Goal: Task Accomplishment & Management: Manage account settings

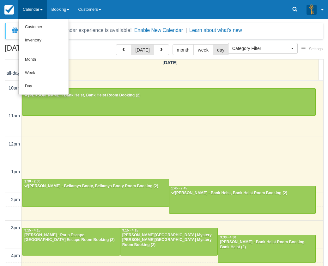
select select
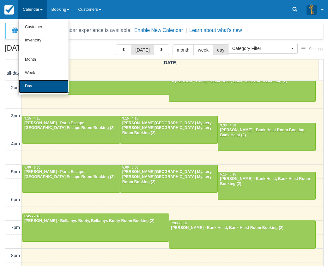
click at [34, 83] on link "Day" at bounding box center [44, 86] width 50 height 13
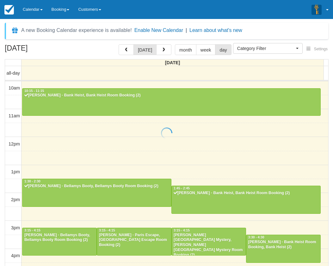
select select
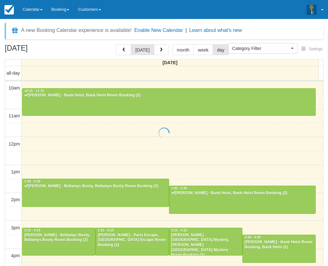
scroll to position [112, 0]
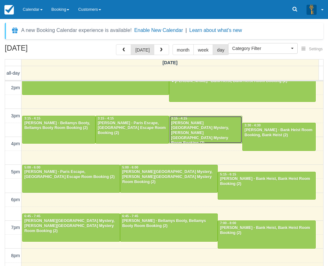
click at [209, 132] on div "Sophia Zecchin - Baker Street Mystery, Baker Street Mystery Room Booking (2)" at bounding box center [206, 133] width 70 height 25
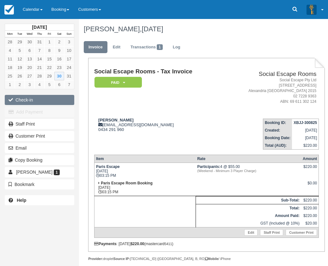
click at [46, 102] on button "Check-in" at bounding box center [40, 100] width 70 height 10
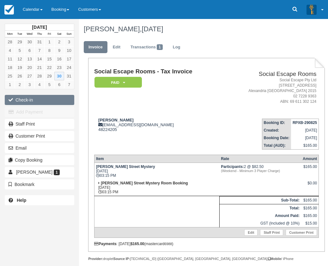
click at [26, 100] on button "Check-in" at bounding box center [40, 100] width 70 height 10
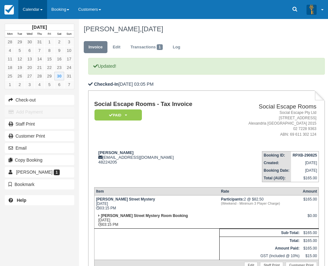
click at [33, 10] on link "Calendar" at bounding box center [32, 9] width 29 height 19
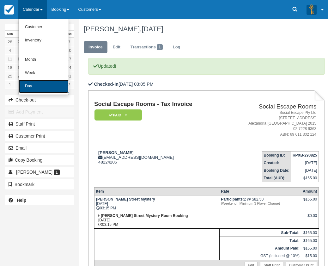
click at [34, 88] on link "Day" at bounding box center [44, 86] width 50 height 13
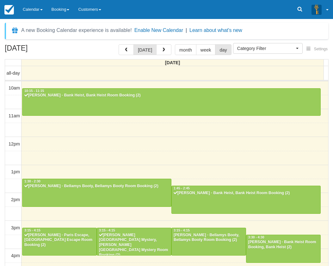
select select
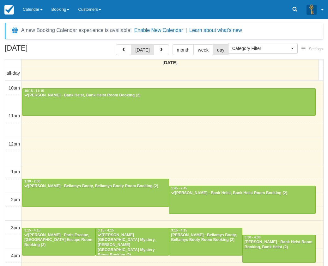
scroll to position [140, 0]
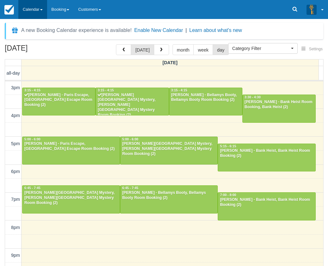
click at [30, 10] on link "Calendar" at bounding box center [32, 9] width 29 height 19
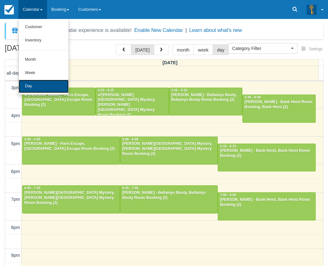
click at [30, 84] on link "Day" at bounding box center [44, 86] width 50 height 13
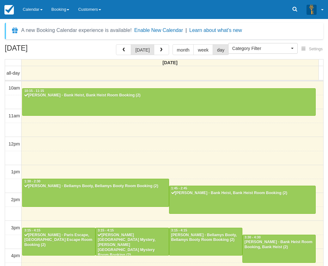
select select
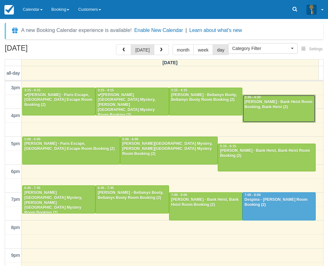
click at [286, 107] on div "[PERSON_NAME] - Bank Heist Room Booking, Bank Heist (2)" at bounding box center [279, 105] width 70 height 10
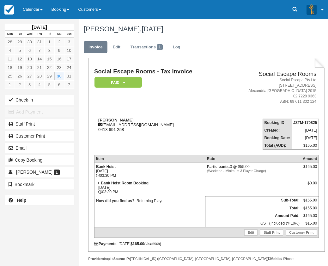
click at [161, 123] on div "Taryn Boden taryn@evoloroomescape.com 0418 691 258" at bounding box center [158, 125] width 129 height 14
click at [161, 123] on div "[PERSON_NAME] [PERSON_NAME][EMAIL_ADDRESS][DOMAIN_NAME] 0418 691 258" at bounding box center [158, 125] width 129 height 14
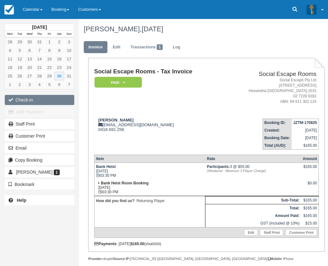
click at [49, 101] on button "Check-in" at bounding box center [40, 100] width 70 height 10
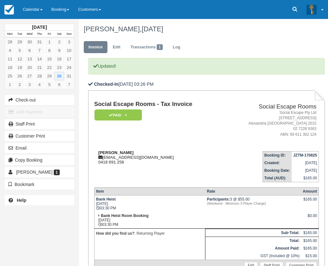
click at [159, 162] on div "[PERSON_NAME] [PERSON_NAME][EMAIL_ADDRESS][DOMAIN_NAME] 0418 691 258" at bounding box center [158, 157] width 129 height 14
click at [43, 11] on link "Calendar" at bounding box center [32, 9] width 29 height 19
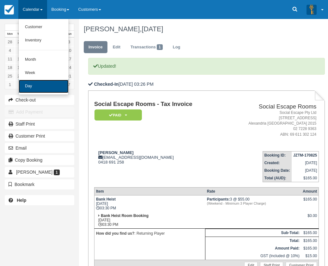
click at [47, 83] on link "Day" at bounding box center [44, 86] width 50 height 13
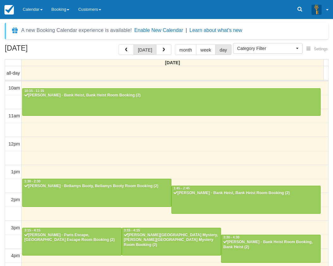
select select
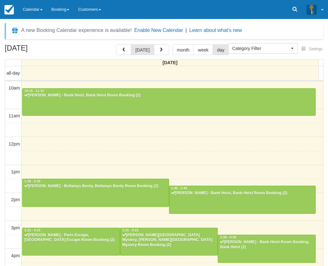
scroll to position [140, 0]
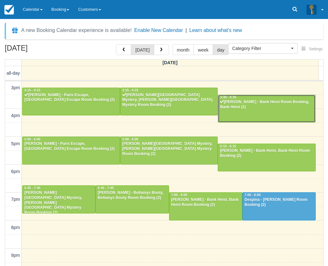
click at [239, 112] on div at bounding box center [266, 108] width 97 height 27
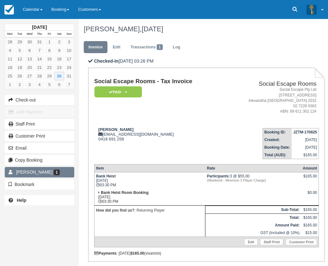
click at [53, 174] on link "Taryn Boden 1" at bounding box center [40, 172] width 70 height 10
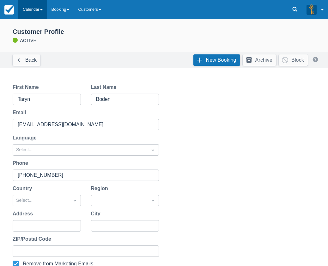
click at [34, 13] on link "Calendar" at bounding box center [32, 9] width 29 height 19
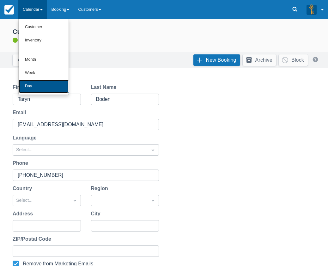
click at [49, 88] on link "Day" at bounding box center [44, 86] width 50 height 13
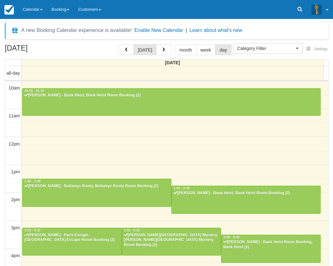
select select
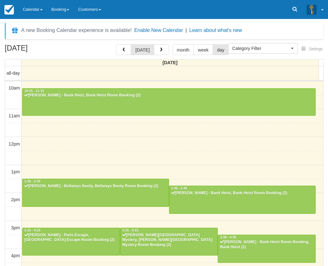
scroll to position [140, 0]
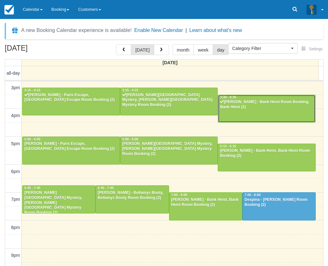
click at [251, 114] on div at bounding box center [266, 108] width 97 height 27
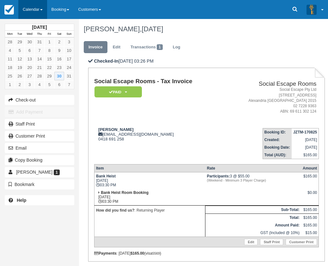
click at [31, 9] on link "Calendar" at bounding box center [32, 9] width 29 height 19
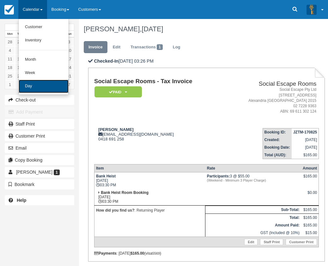
click at [46, 87] on link "Day" at bounding box center [44, 86] width 50 height 13
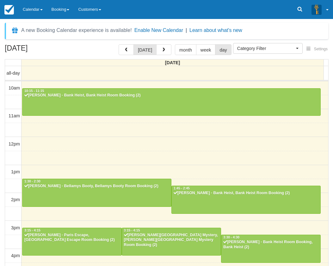
select select
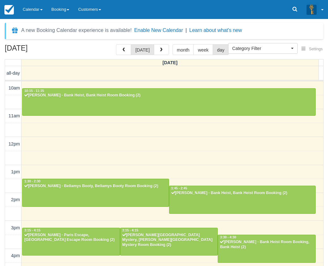
scroll to position [140, 0]
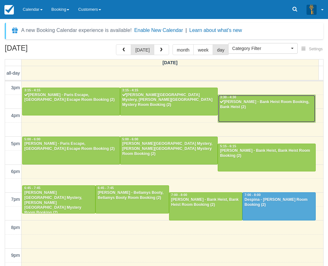
click at [283, 113] on div at bounding box center [266, 108] width 97 height 27
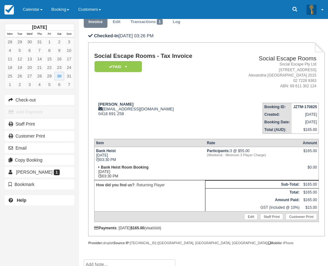
scroll to position [63, 0]
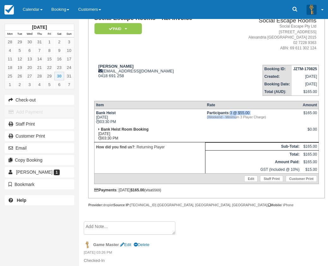
drag, startPoint x: 230, startPoint y: 113, endPoint x: 238, endPoint y: 117, distance: 8.9
click at [236, 116] on td "Participants: 3 @ $55.00 (Weekend - Minimum 3 Player Charge)" at bounding box center [253, 117] width 96 height 17
click at [240, 120] on td "Participants: 3 @ $55.00 (Weekend - Minimum 3 Player Charge)" at bounding box center [253, 117] width 96 height 17
click at [176, 144] on p "How did you find us? : Returning Player" at bounding box center [149, 147] width 107 height 6
click at [31, 14] on link "Calendar" at bounding box center [32, 9] width 29 height 19
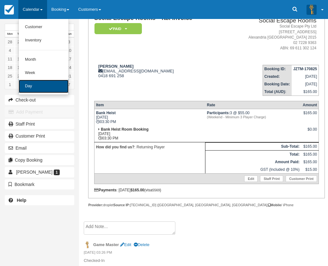
click at [44, 87] on link "Day" at bounding box center [44, 86] width 50 height 13
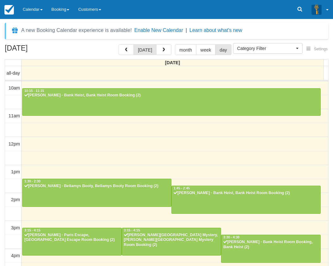
select select
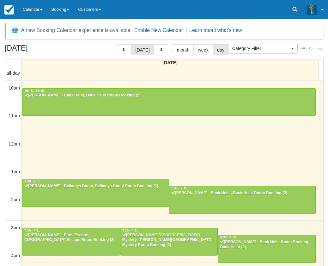
scroll to position [140, 0]
